Goal: Task Accomplishment & Management: Use online tool/utility

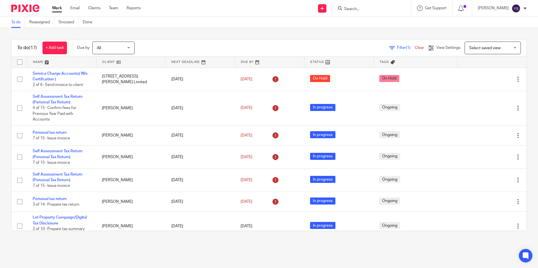
scroll to position [231, 0]
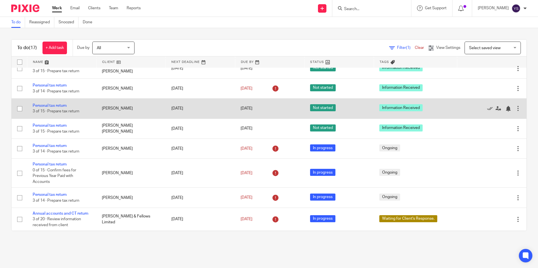
drag, startPoint x: 100, startPoint y: 107, endPoint x: 124, endPoint y: 109, distance: 24.2
click at [124, 109] on td "[PERSON_NAME]" at bounding box center [130, 109] width 69 height 20
drag, startPoint x: 143, startPoint y: 109, endPoint x: 108, endPoint y: 107, distance: 34.7
click at [111, 107] on td "Thomas Augustus Orme" at bounding box center [130, 109] width 69 height 20
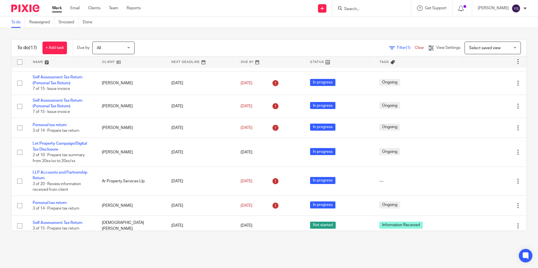
scroll to position [0, 0]
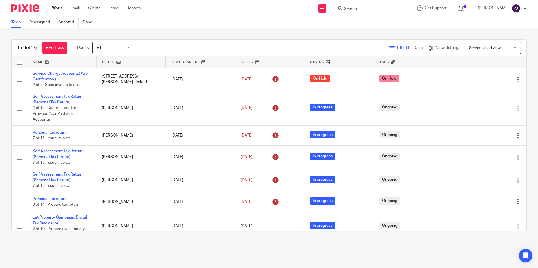
click at [387, 9] on input "Search" at bounding box center [368, 9] width 51 height 5
type input "ipe"
click at [368, 26] on link at bounding box center [387, 24] width 91 height 13
click at [367, 24] on link at bounding box center [387, 24] width 91 height 13
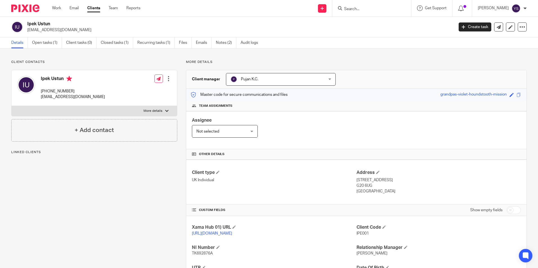
click at [56, 41] on link "Open tasks (1)" at bounding box center [47, 42] width 30 height 11
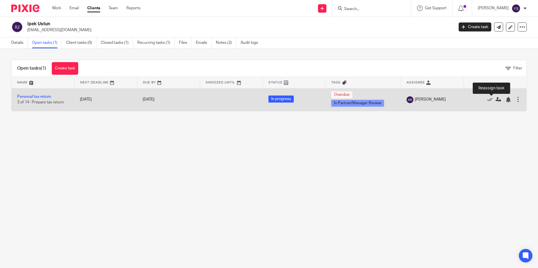
click at [495, 102] on icon at bounding box center [498, 100] width 6 height 6
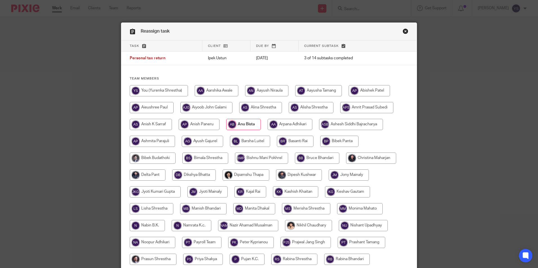
click at [391, 160] on input "radio" at bounding box center [371, 158] width 50 height 11
radio input "true"
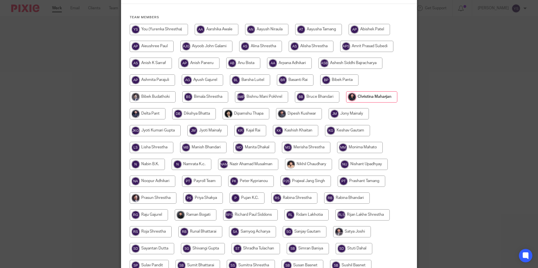
scroll to position [150, 0]
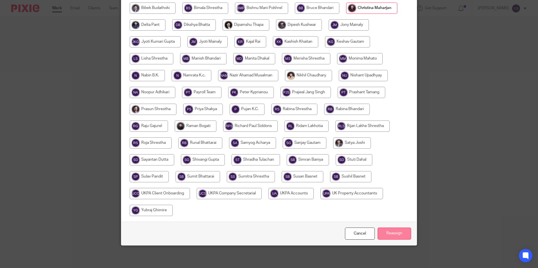
click at [393, 235] on input "Reassign" at bounding box center [393, 234] width 33 height 12
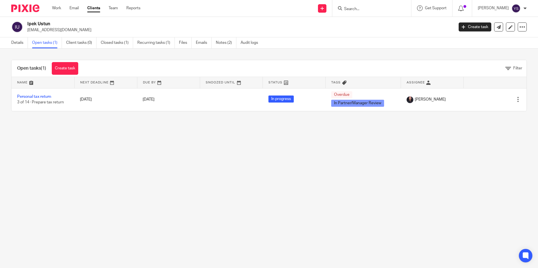
click at [367, 12] on div at bounding box center [371, 8] width 79 height 17
click at [362, 10] on input "Search" at bounding box center [368, 9] width 51 height 5
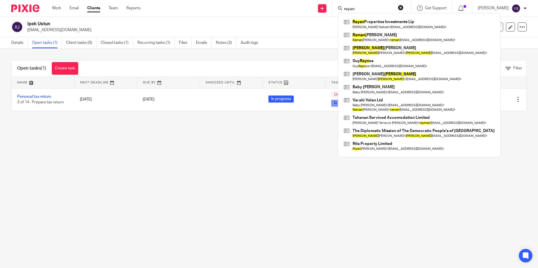
type input "rayan"
click at [386, 17] on div "Rayan Properties Investments Llp Manoochehr Jafari Nahad < manojafari@yahoo.com…" at bounding box center [419, 85] width 163 height 144
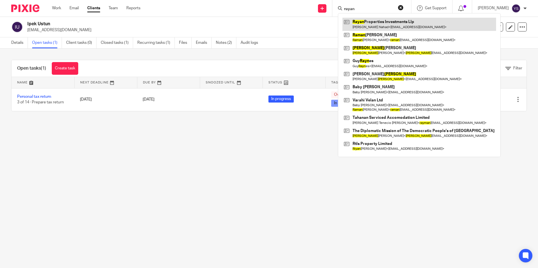
click at [385, 21] on link at bounding box center [419, 24] width 154 height 13
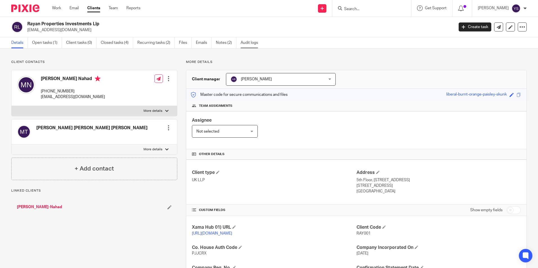
click at [254, 43] on link "Audit logs" at bounding box center [251, 42] width 22 height 11
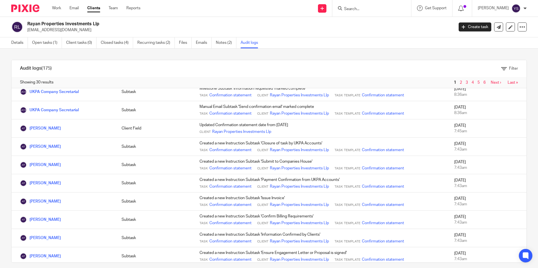
scroll to position [391, 0]
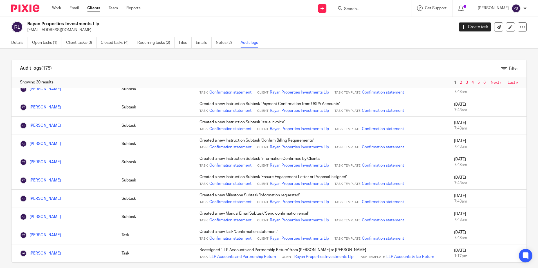
click at [460, 81] on link "2" at bounding box center [461, 83] width 2 height 4
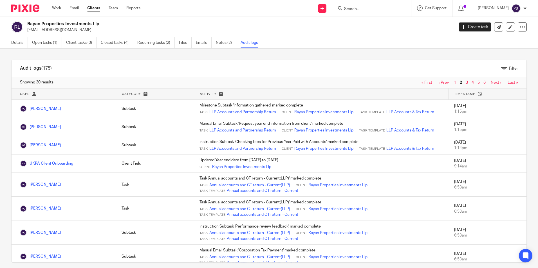
click at [16, 25] on img at bounding box center [17, 27] width 12 height 12
click at [70, 25] on h2 "Rayan Properties Investments Llp" at bounding box center [196, 24] width 338 height 6
click at [18, 24] on img at bounding box center [17, 27] width 12 height 12
click at [48, 44] on link "Open tasks (1)" at bounding box center [47, 42] width 30 height 11
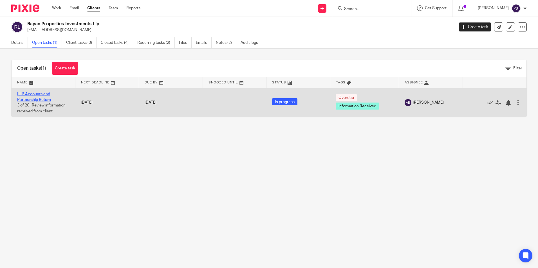
click at [35, 99] on link "LLP Accounts and Partnership Return" at bounding box center [34, 97] width 34 height 10
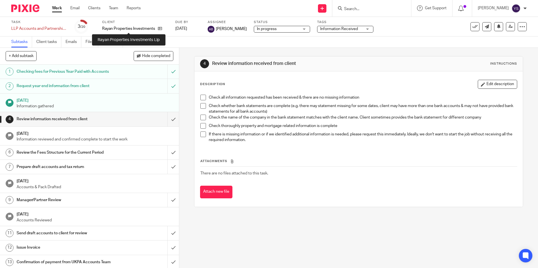
click at [121, 29] on p "Rayan Properties Investments Llp" at bounding box center [128, 29] width 53 height 6
click at [159, 28] on icon at bounding box center [160, 28] width 4 height 4
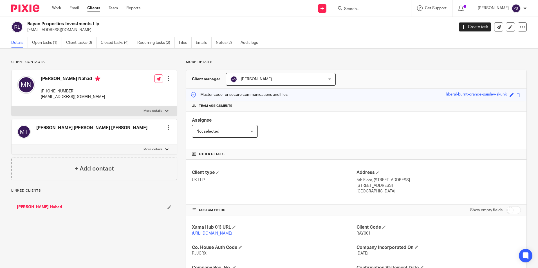
scroll to position [84, 0]
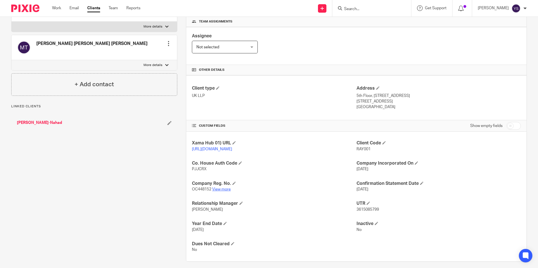
click at [217, 192] on link "View more" at bounding box center [221, 190] width 19 height 4
